Goal: Task Accomplishment & Management: Use online tool/utility

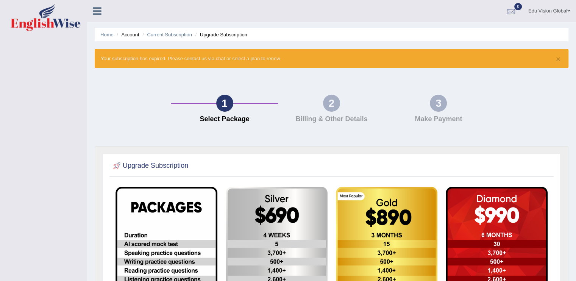
click at [509, 9] on div at bounding box center [510, 11] width 11 height 11
click at [55, 19] on img at bounding box center [46, 17] width 70 height 27
click at [336, 114] on div "2 Billing & Other Details" at bounding box center [331, 111] width 107 height 32
click at [92, 10] on link at bounding box center [97, 10] width 20 height 11
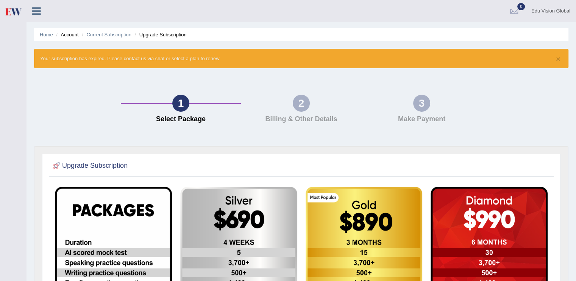
click at [103, 36] on link "Current Subscription" at bounding box center [108, 35] width 45 height 6
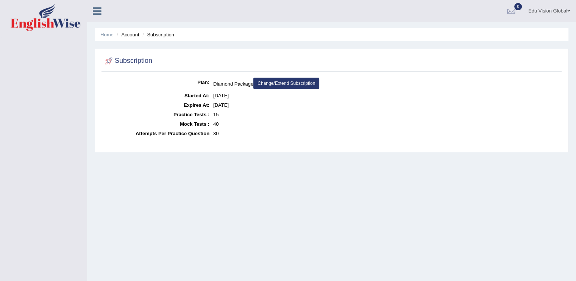
click at [111, 34] on link "Home" at bounding box center [106, 35] width 13 height 6
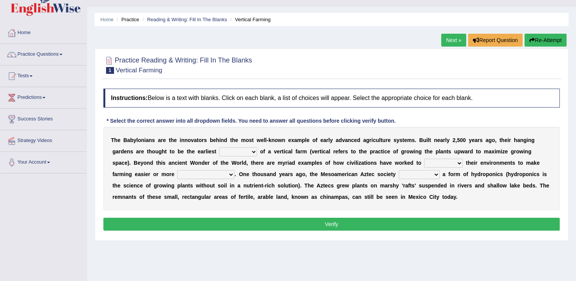
click at [208, 170] on select "productive constructive connective counterproductive" at bounding box center [205, 174] width 57 height 9
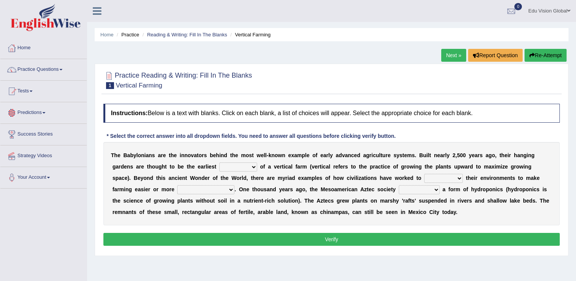
click at [34, 114] on link "Predictions" at bounding box center [43, 111] width 86 height 19
click at [41, 97] on link "Tests" at bounding box center [43, 90] width 86 height 19
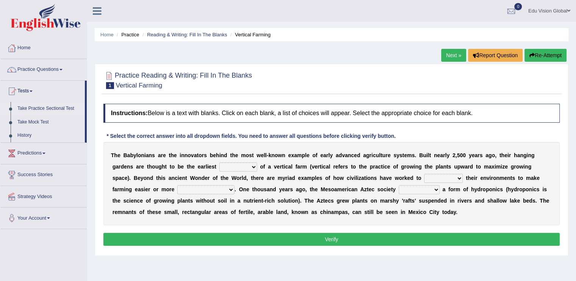
click at [45, 109] on link "Take Practice Sectional Test" at bounding box center [49, 109] width 71 height 14
